Goal: Find specific page/section: Find specific page/section

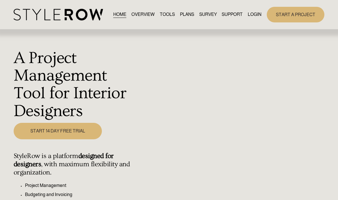
click at [254, 15] on link "LOGIN" at bounding box center [255, 15] width 14 height 8
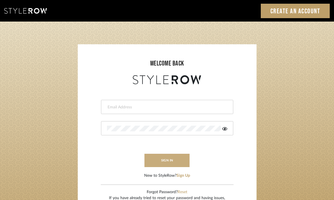
type input "[EMAIL_ADDRESS][DOMAIN_NAME]"
click at [176, 158] on button "sign in" at bounding box center [166, 160] width 45 height 13
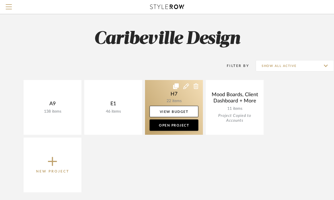
click at [166, 94] on link at bounding box center [174, 107] width 58 height 55
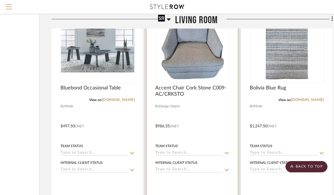
scroll to position [663, 68]
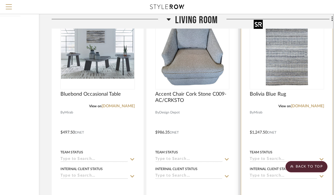
click at [0, 0] on img at bounding box center [0, 0] width 0 height 0
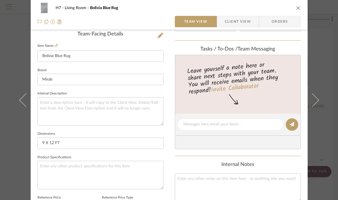
scroll to position [147, 0]
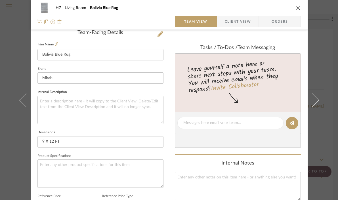
click at [298, 9] on icon "close" at bounding box center [298, 8] width 5 height 5
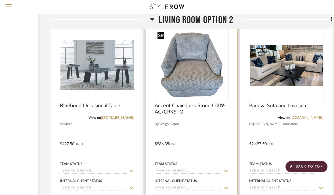
scroll to position [1182, 68]
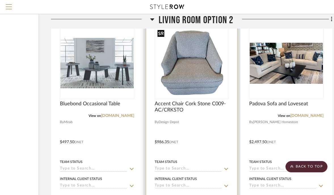
click at [183, 89] on img "0" at bounding box center [191, 63] width 73 height 69
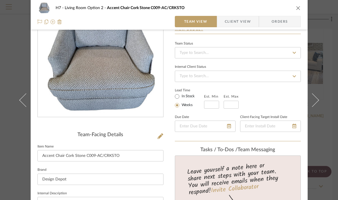
scroll to position [105, 0]
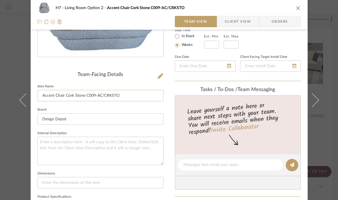
drag, startPoint x: 129, startPoint y: 98, endPoint x: 50, endPoint y: 91, distance: 79.2
click at [50, 91] on input "Accent Chair Cork Stone C009-AC/CRKSTO" at bounding box center [100, 95] width 126 height 11
